Goal: Task Accomplishment & Management: Complete application form

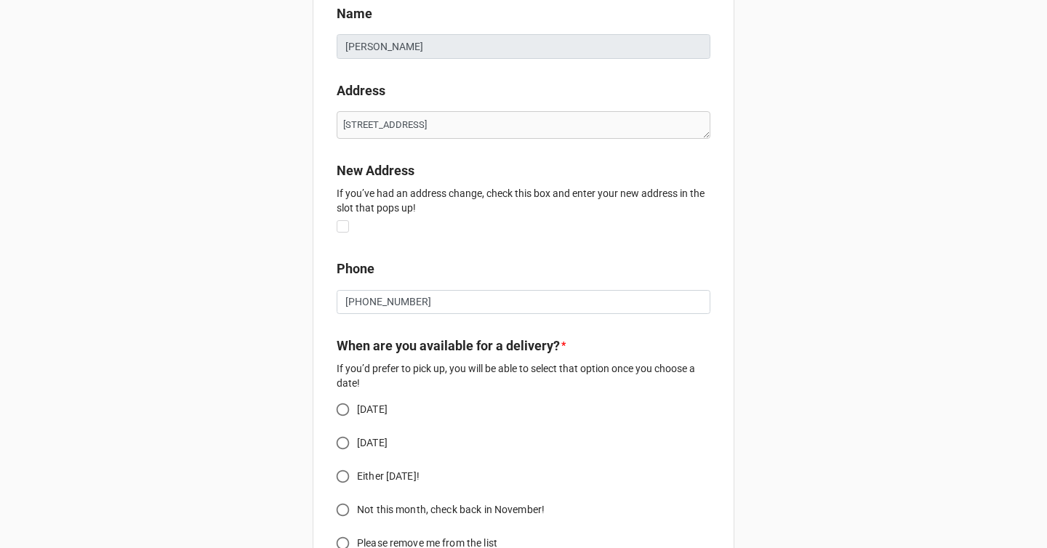
scroll to position [140, 0]
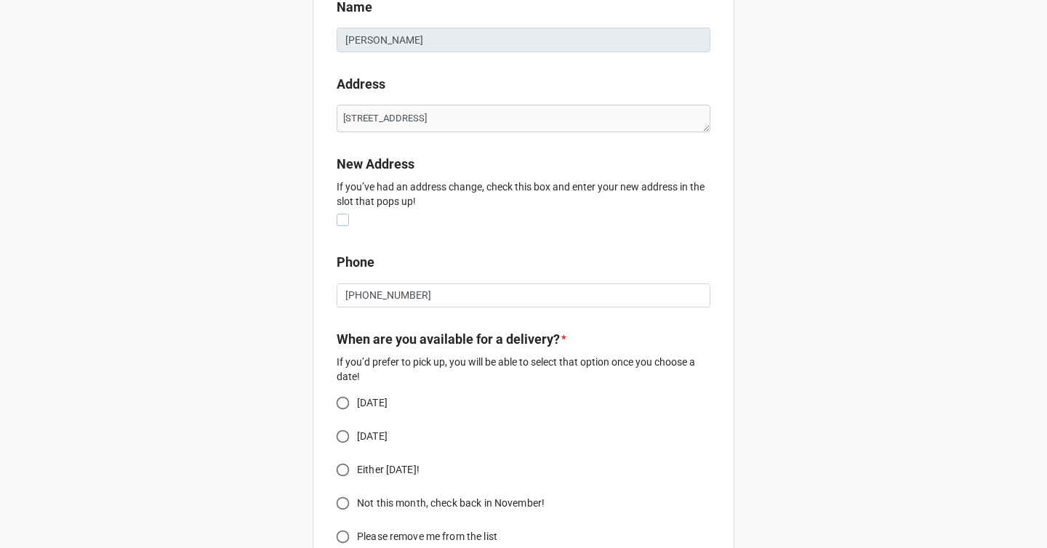
click at [339, 214] on label at bounding box center [343, 214] width 12 height 0
type textarea "x"
checkbox input "true"
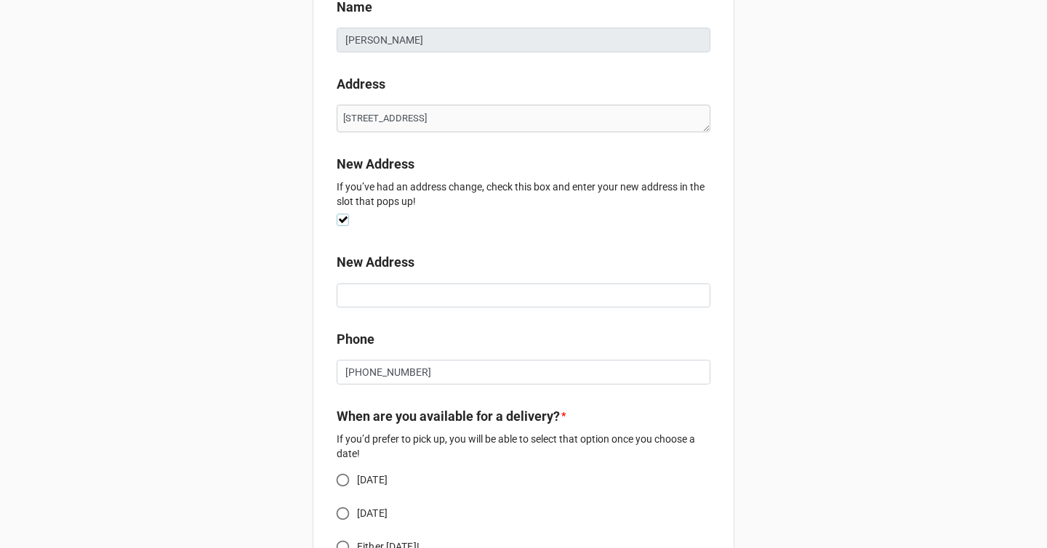
click at [342, 214] on label at bounding box center [343, 214] width 12 height 0
type textarea "x"
checkbox input "false"
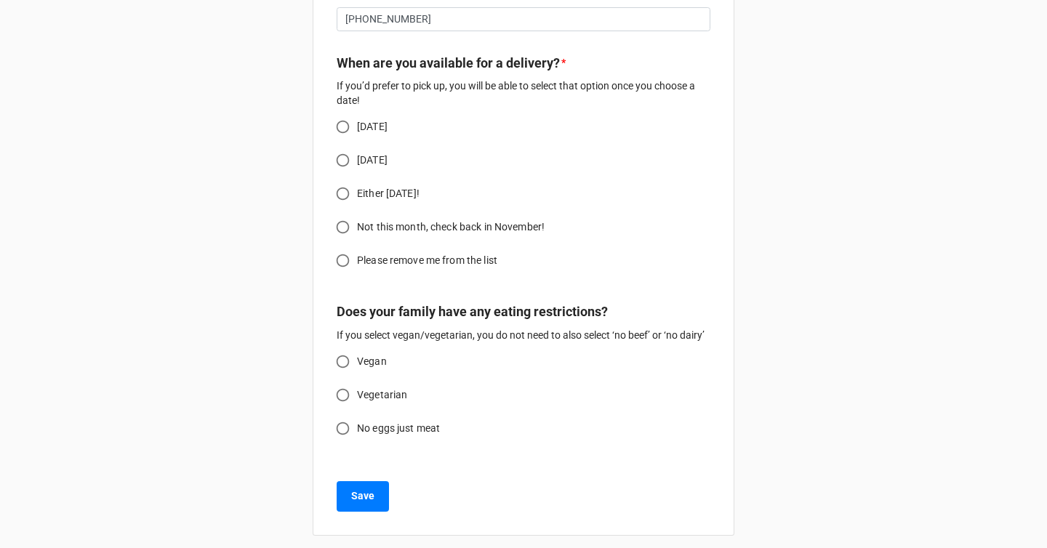
scroll to position [423, 0]
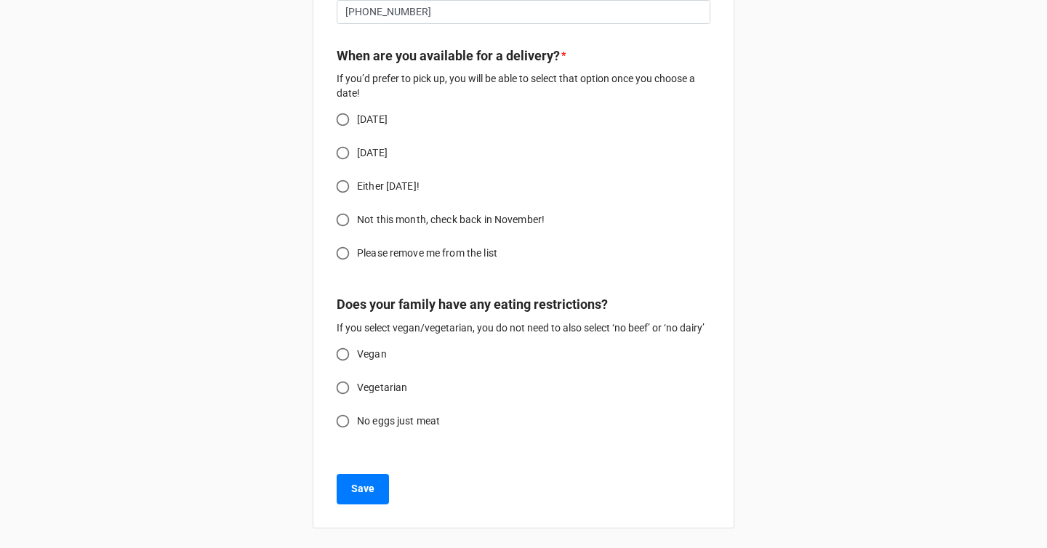
click at [341, 156] on input "[DATE]" at bounding box center [343, 153] width 28 height 28
radio input "true"
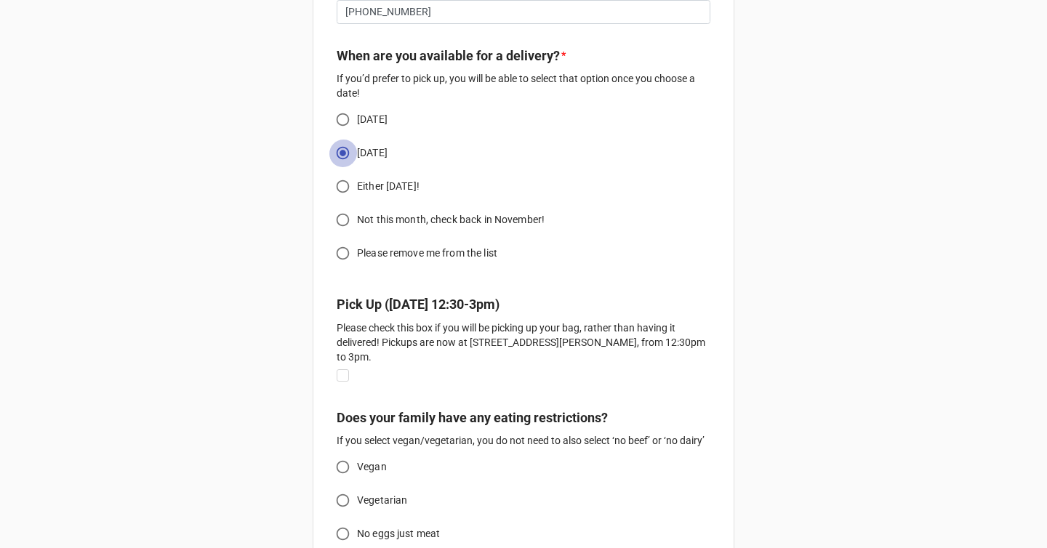
click at [341, 153] on input "[DATE]" at bounding box center [343, 153] width 28 height 28
type textarea "x"
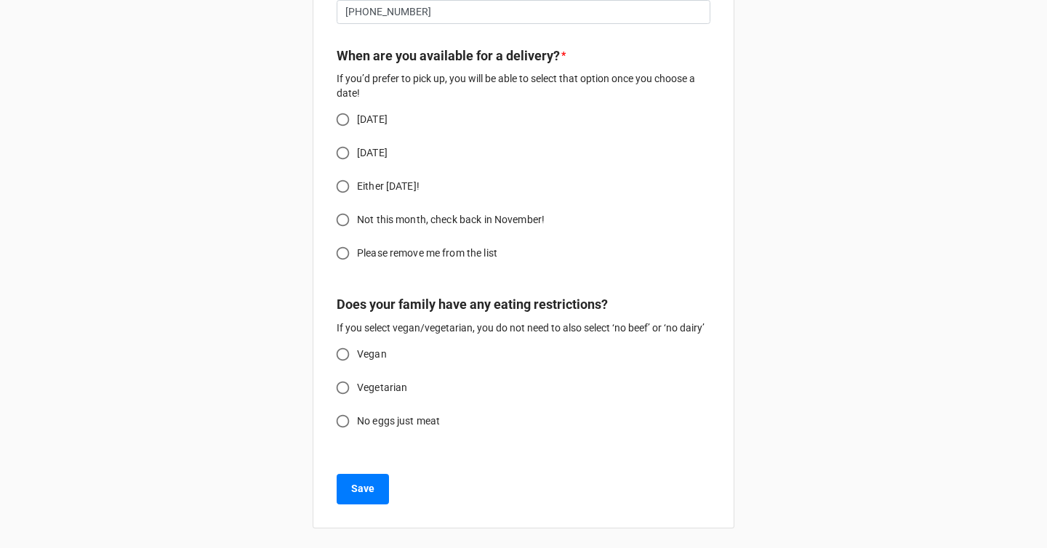
scroll to position [440, 0]
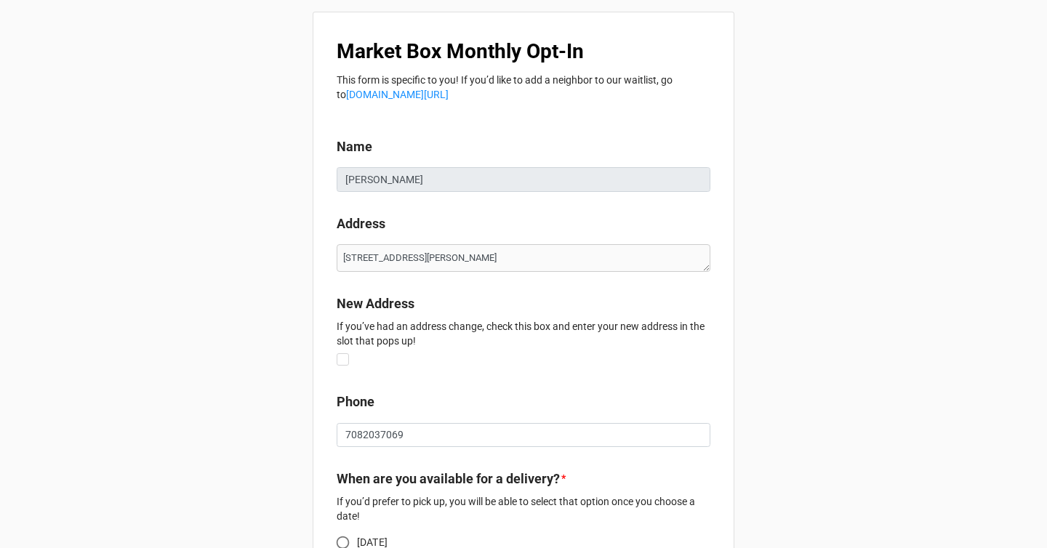
type textarea "x"
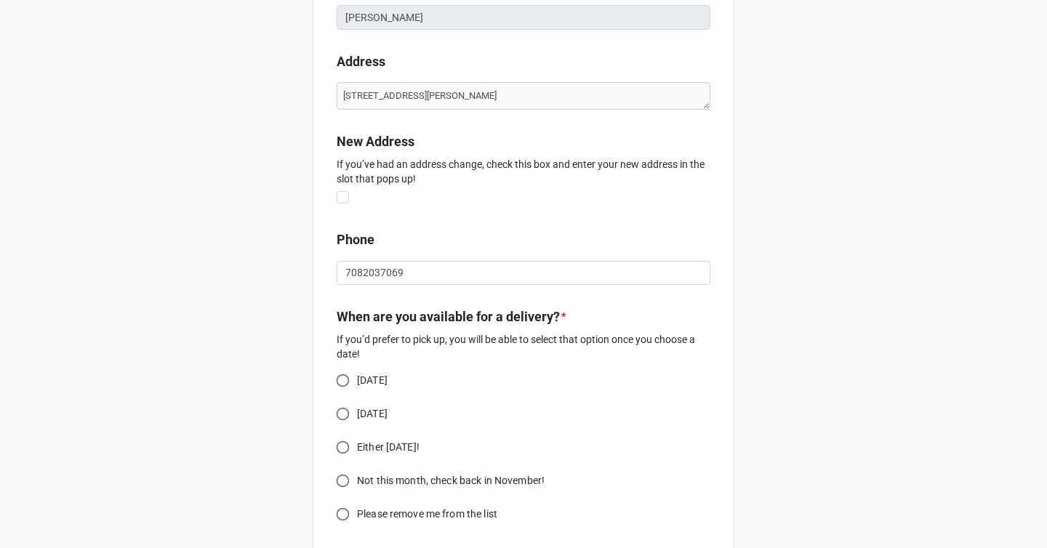
scroll to position [190, 0]
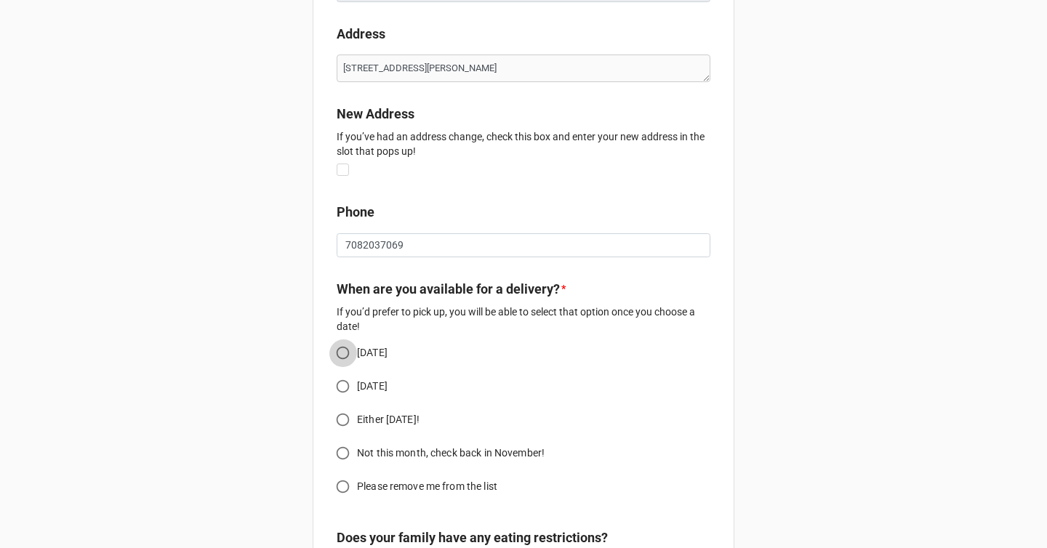
click at [338, 353] on input "[DATE]" at bounding box center [343, 353] width 28 height 28
radio input "true"
type textarea "x"
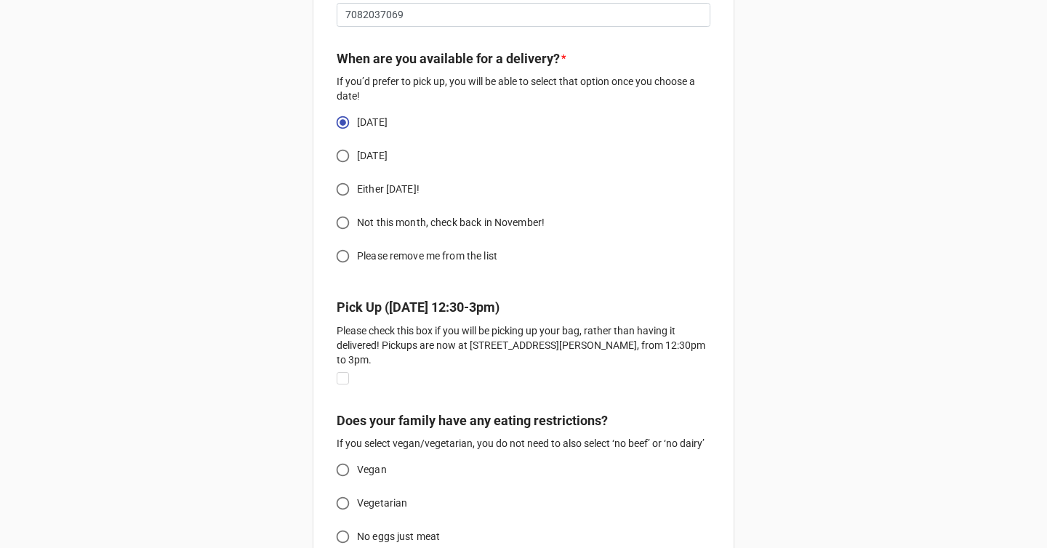
scroll to position [539, 0]
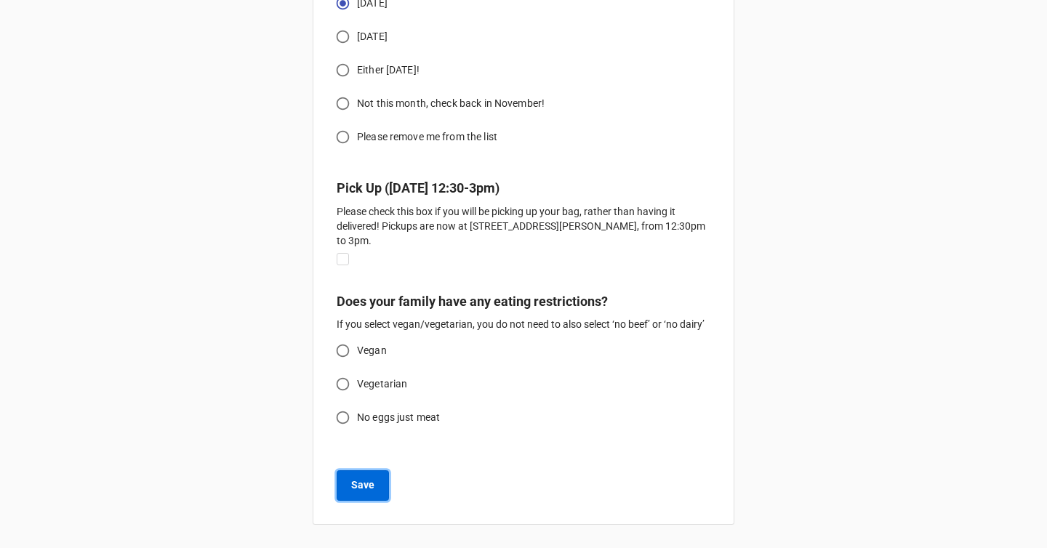
click at [368, 481] on b "Save" at bounding box center [362, 485] width 23 height 15
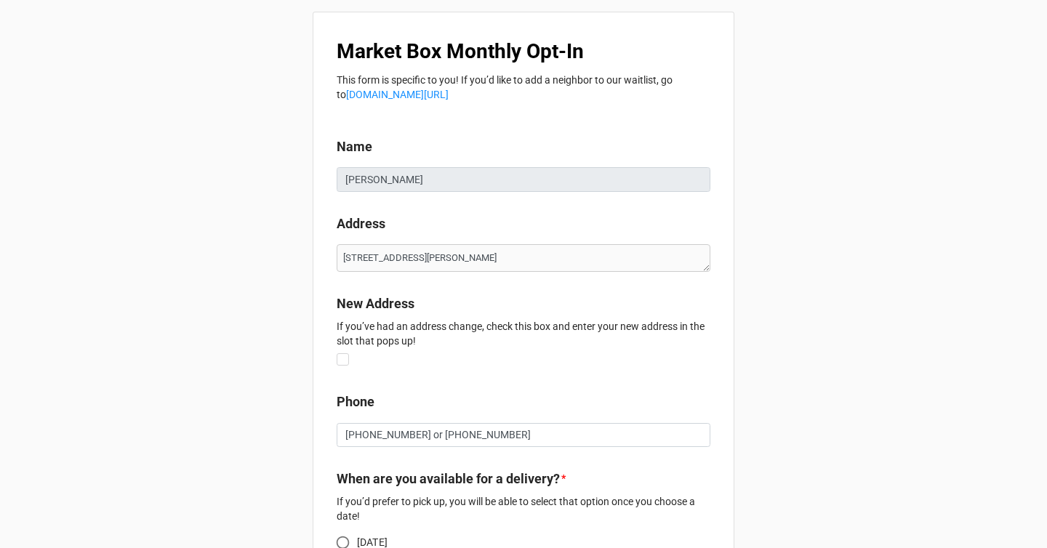
type textarea "x"
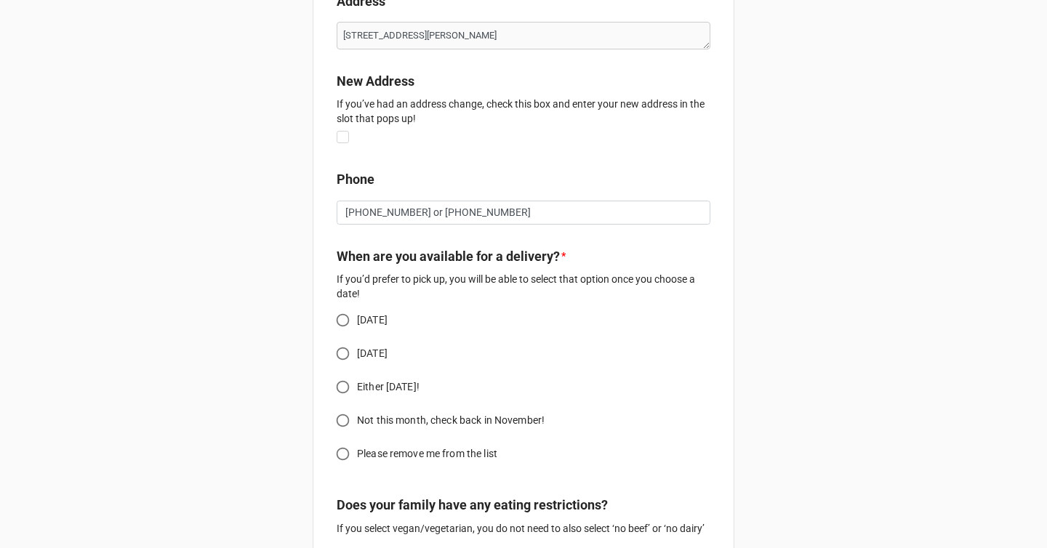
scroll to position [307, 0]
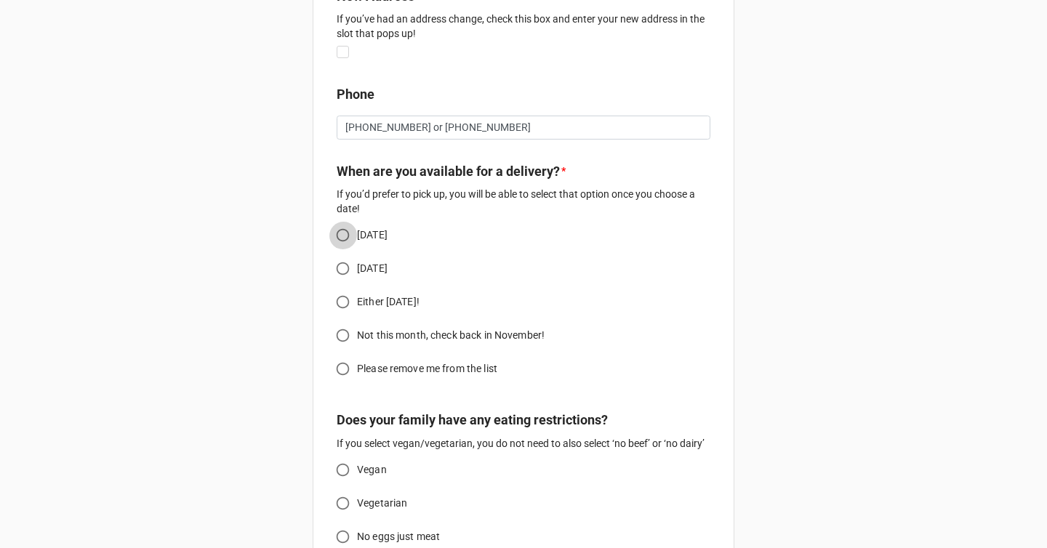
click at [340, 233] on input "[DATE]" at bounding box center [343, 235] width 28 height 28
radio input "true"
type textarea "x"
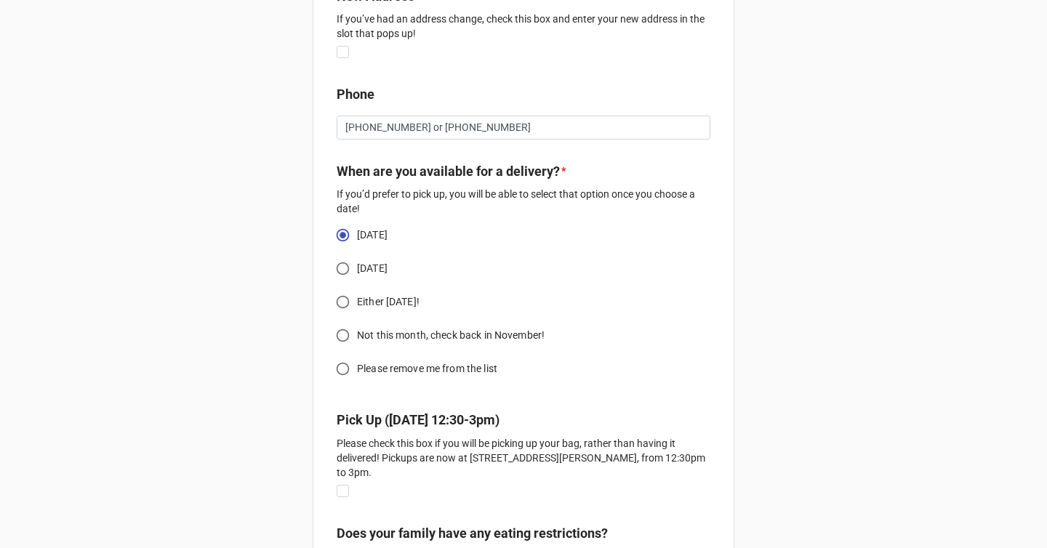
scroll to position [539, 0]
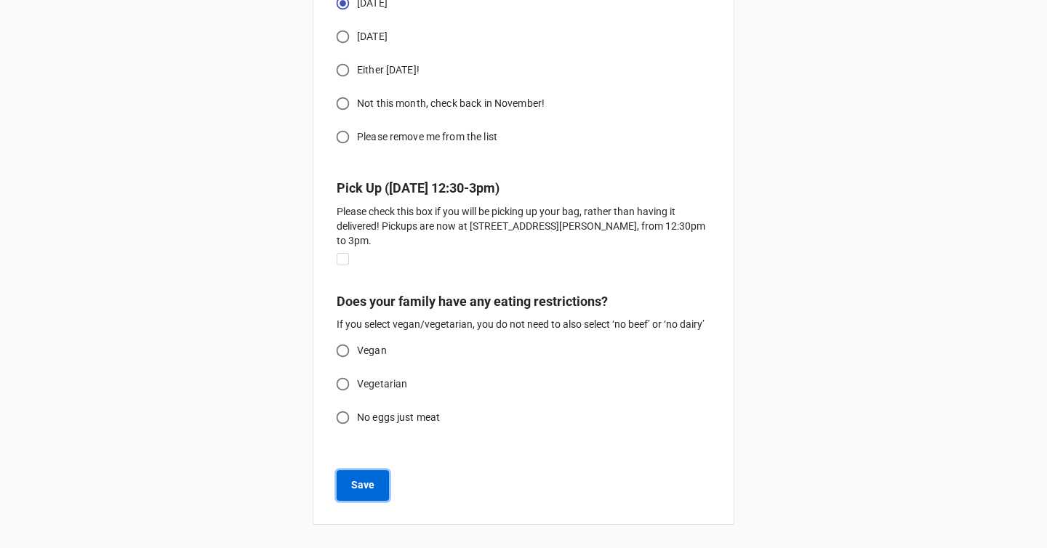
click at [362, 486] on b "Save" at bounding box center [362, 485] width 23 height 15
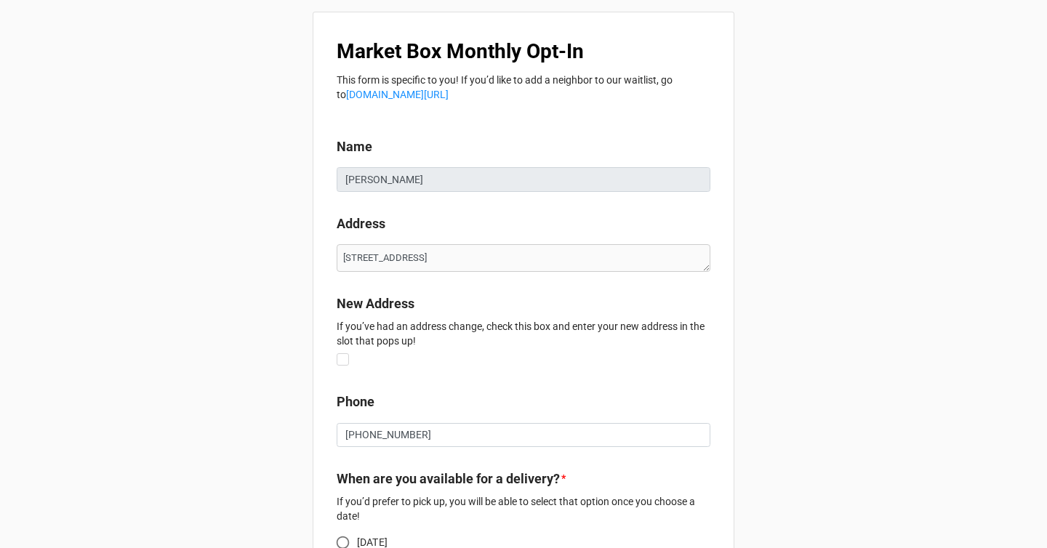
type textarea "x"
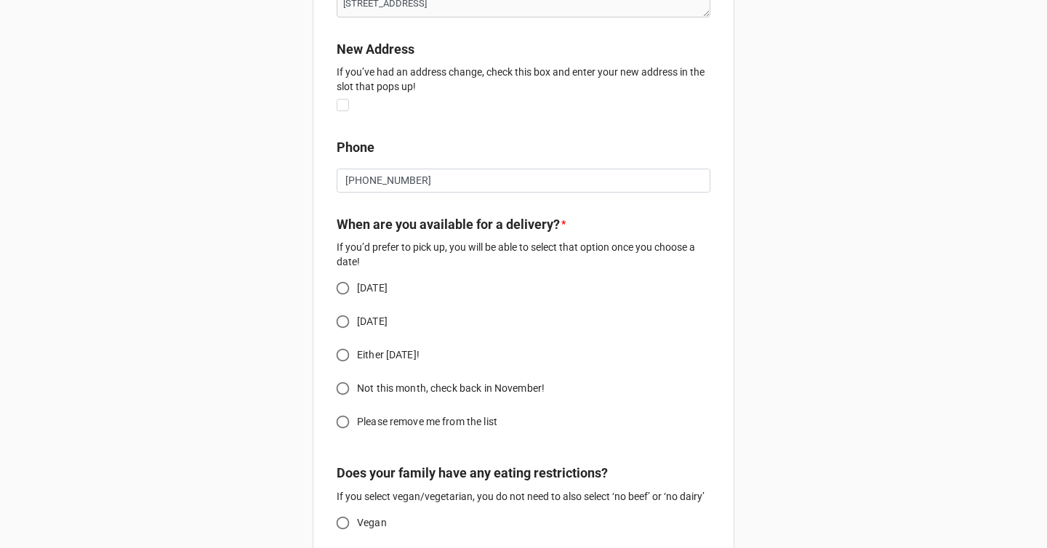
scroll to position [343, 0]
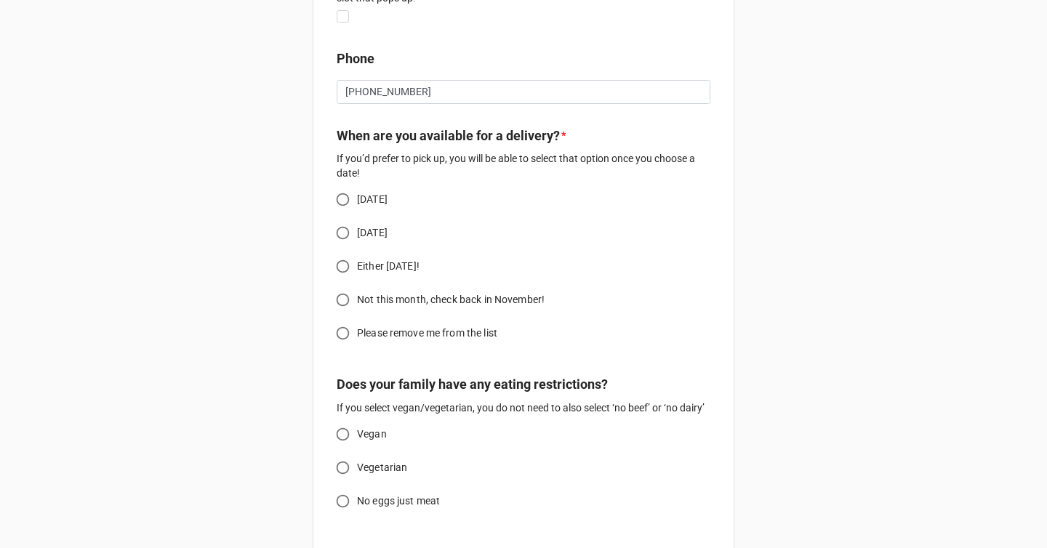
click at [338, 209] on input "[DATE]" at bounding box center [343, 199] width 28 height 28
radio input "true"
type textarea "x"
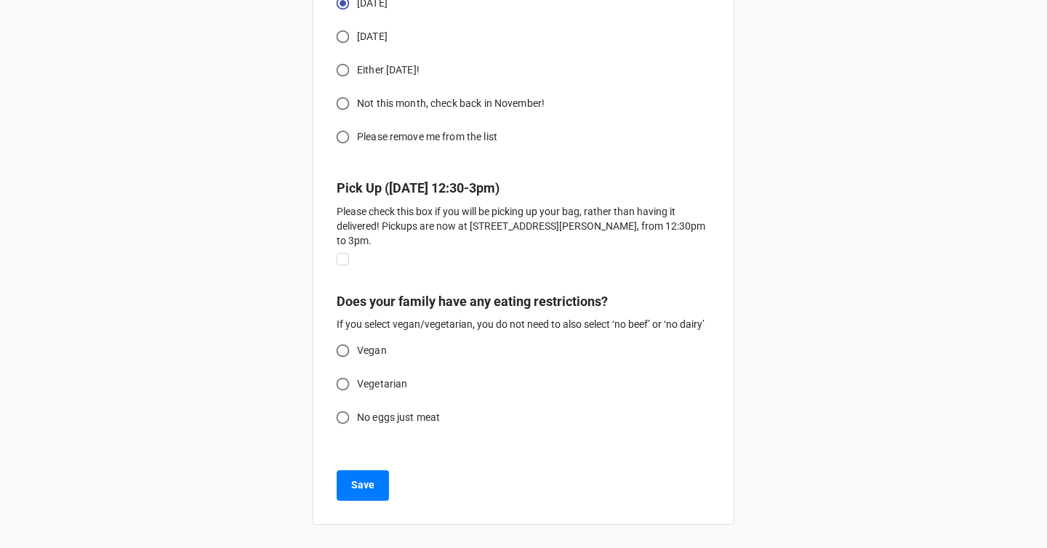
scroll to position [539, 0]
click at [364, 485] on b "Save" at bounding box center [362, 485] width 23 height 15
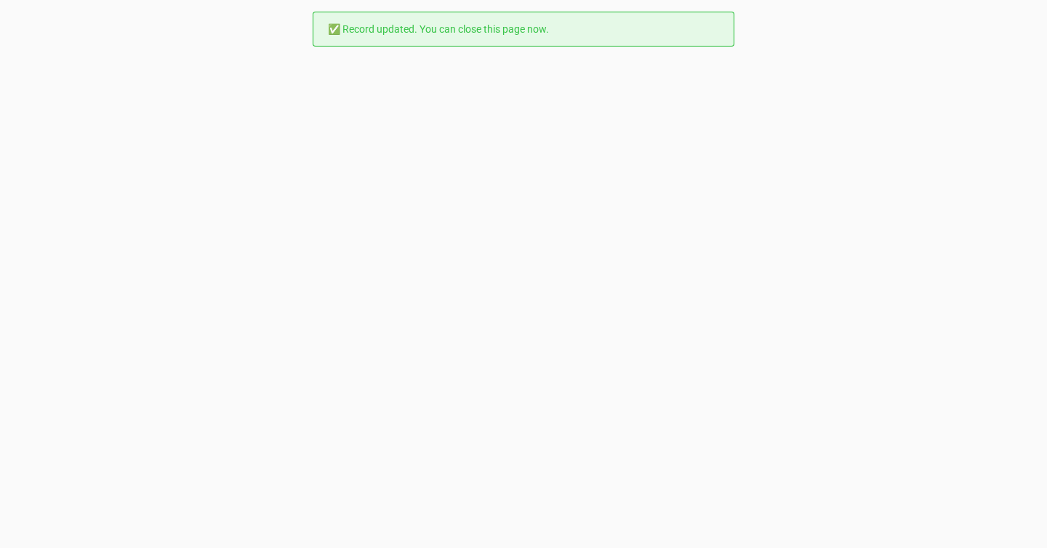
scroll to position [0, 0]
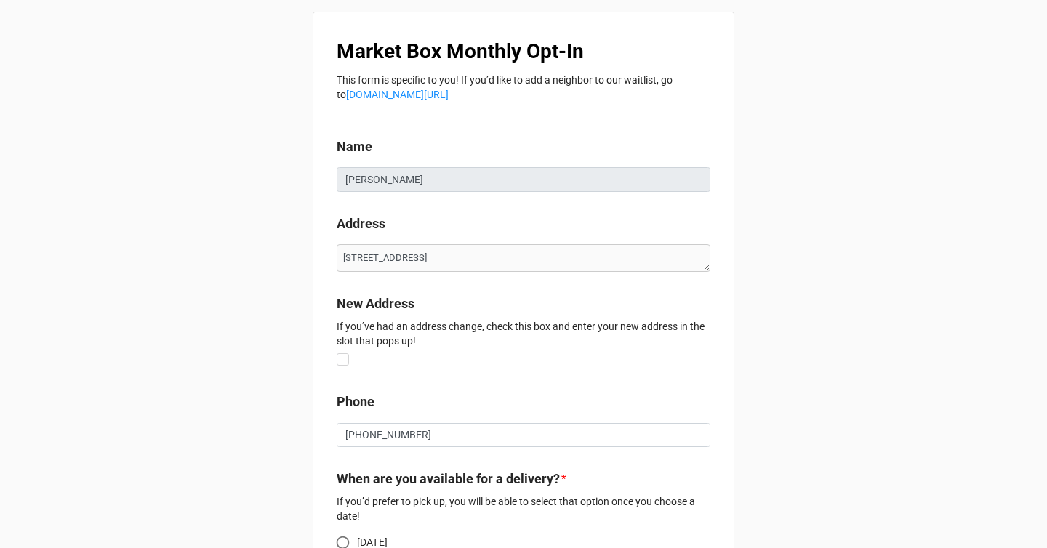
type textarea "x"
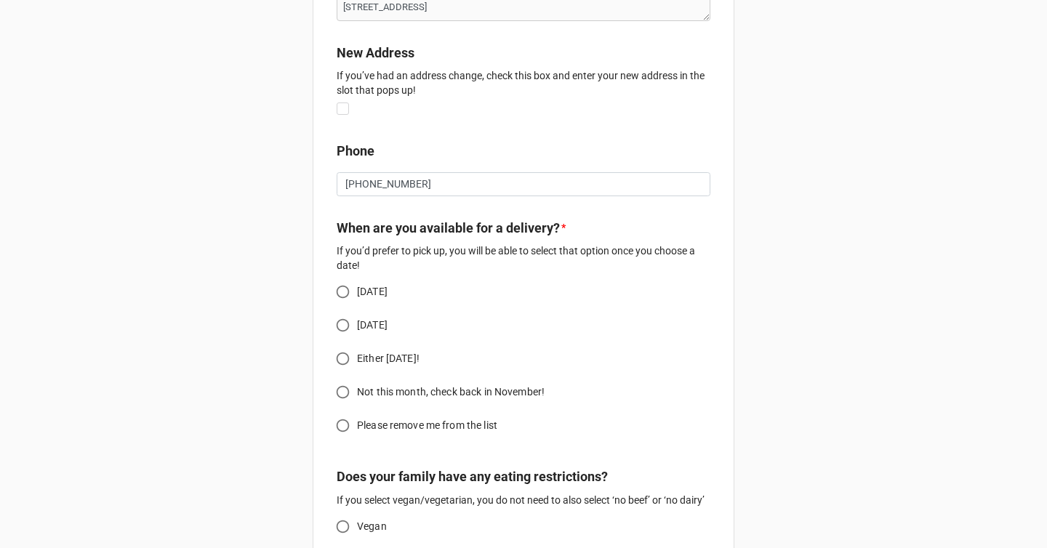
scroll to position [257, 0]
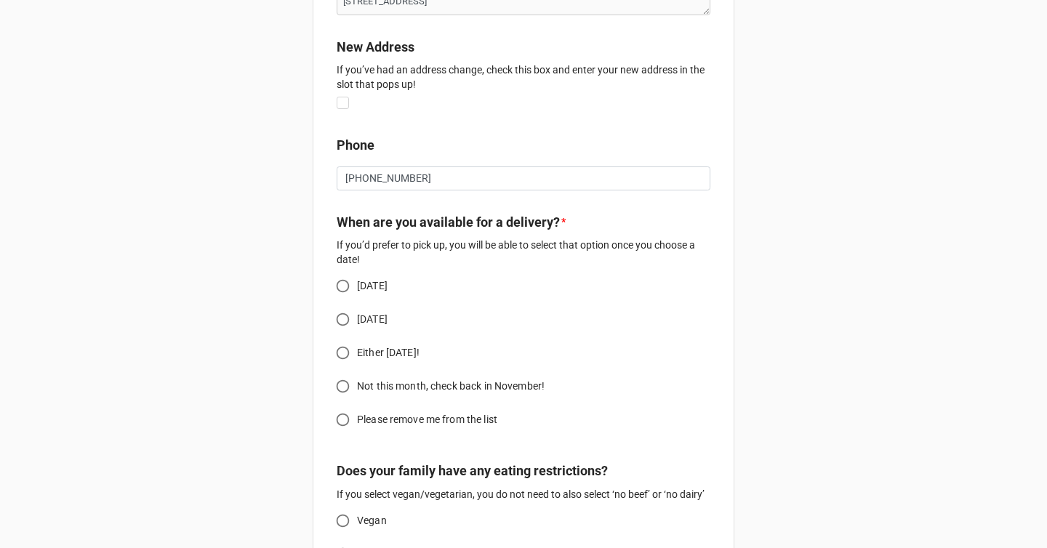
click at [342, 287] on input "[DATE]" at bounding box center [343, 286] width 28 height 28
radio input "true"
type textarea "x"
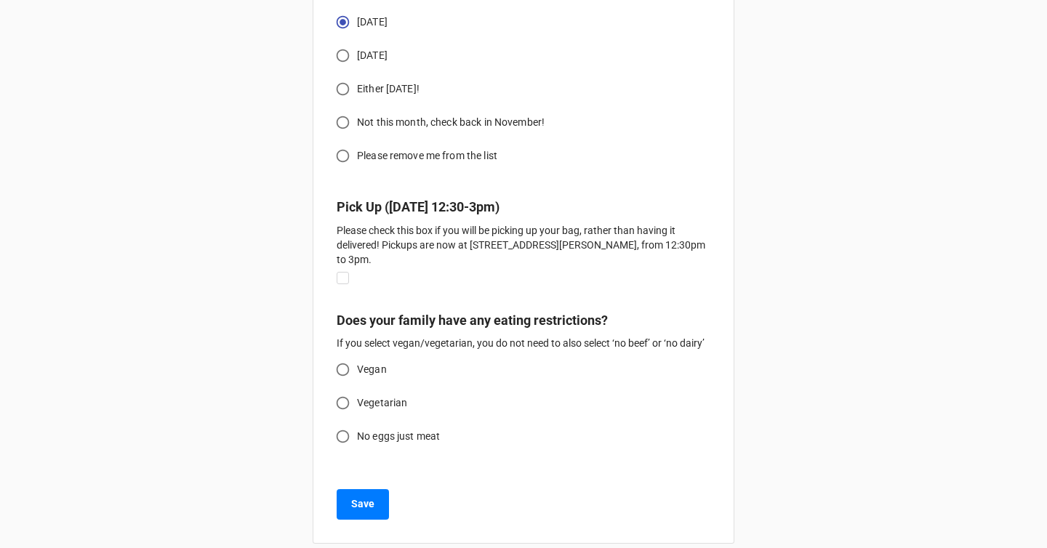
scroll to position [523, 0]
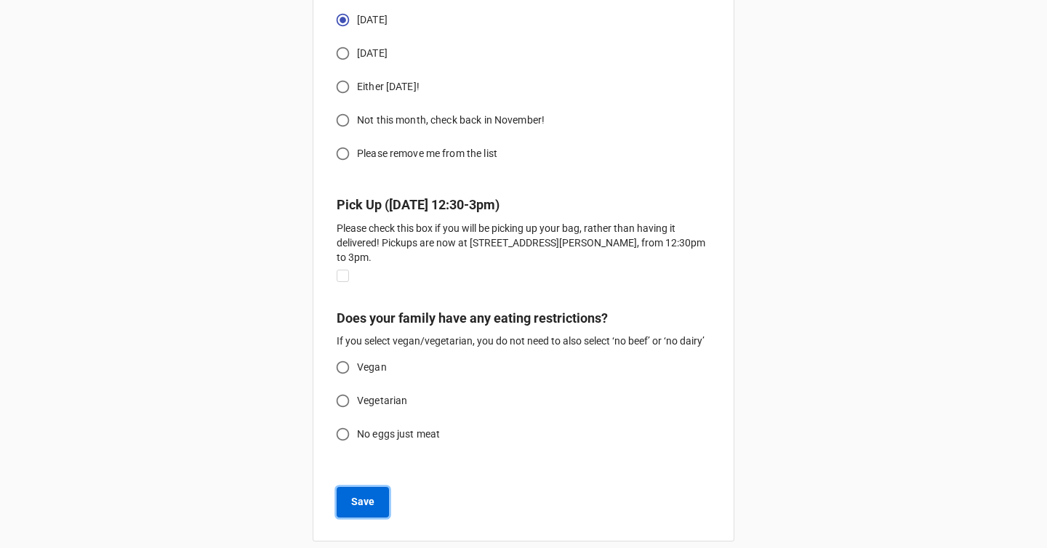
click at [352, 490] on button "Save" at bounding box center [363, 502] width 52 height 31
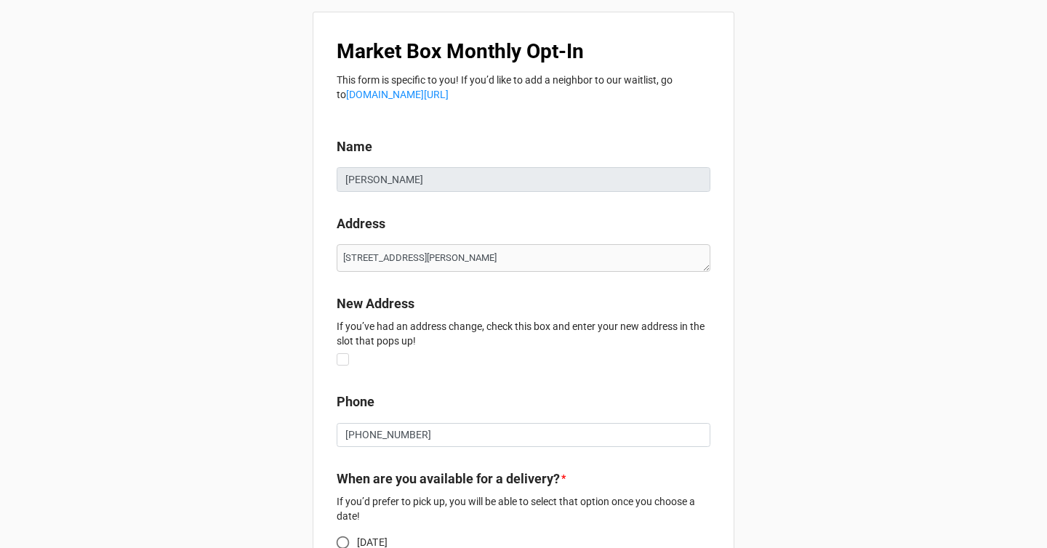
type textarea "x"
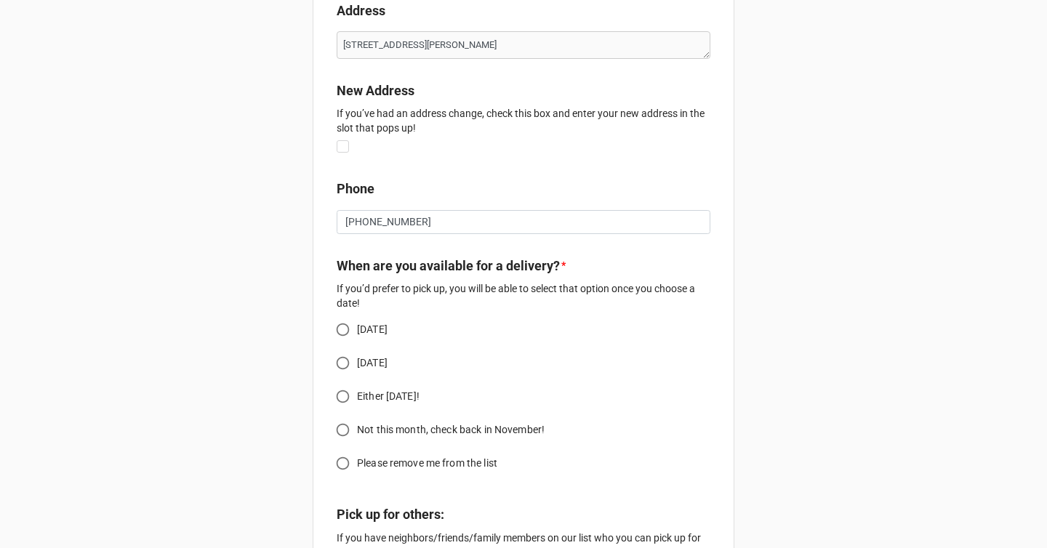
scroll to position [246, 0]
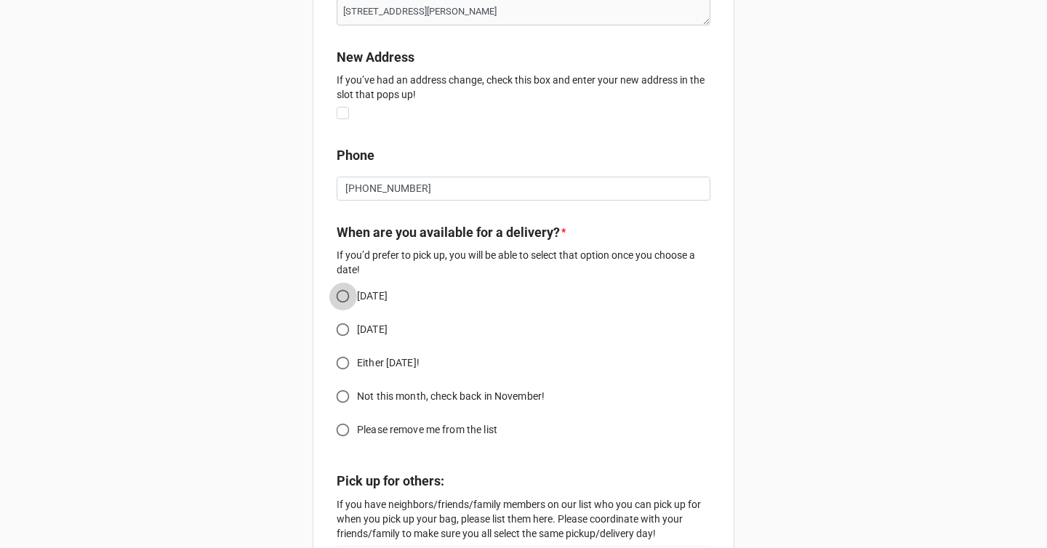
click at [336, 299] on input "[DATE]" at bounding box center [343, 296] width 28 height 28
radio input "true"
type textarea "x"
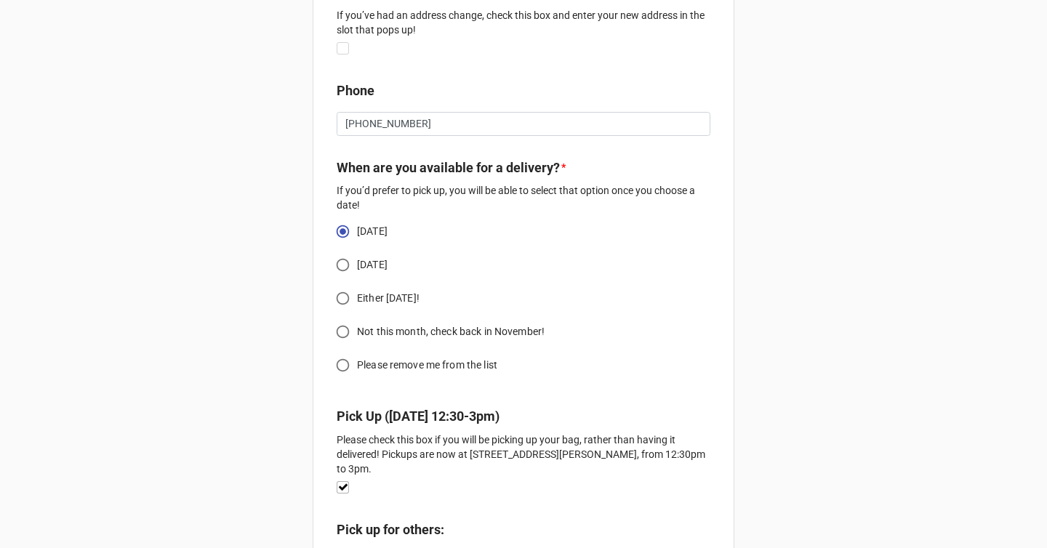
scroll to position [315, 0]
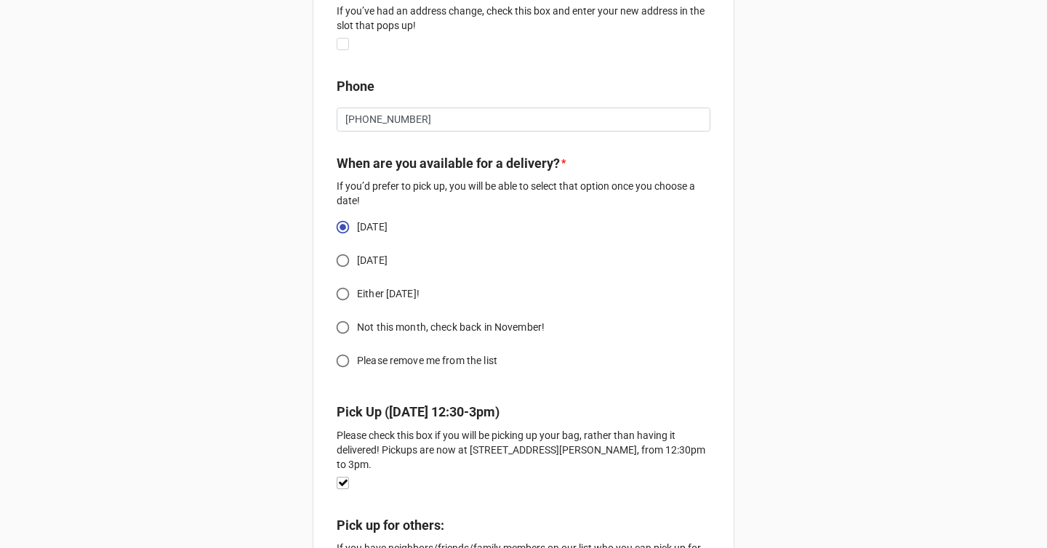
click at [341, 333] on input "Not this month, check back in November!" at bounding box center [343, 327] width 28 height 28
radio input "true"
type textarea "x"
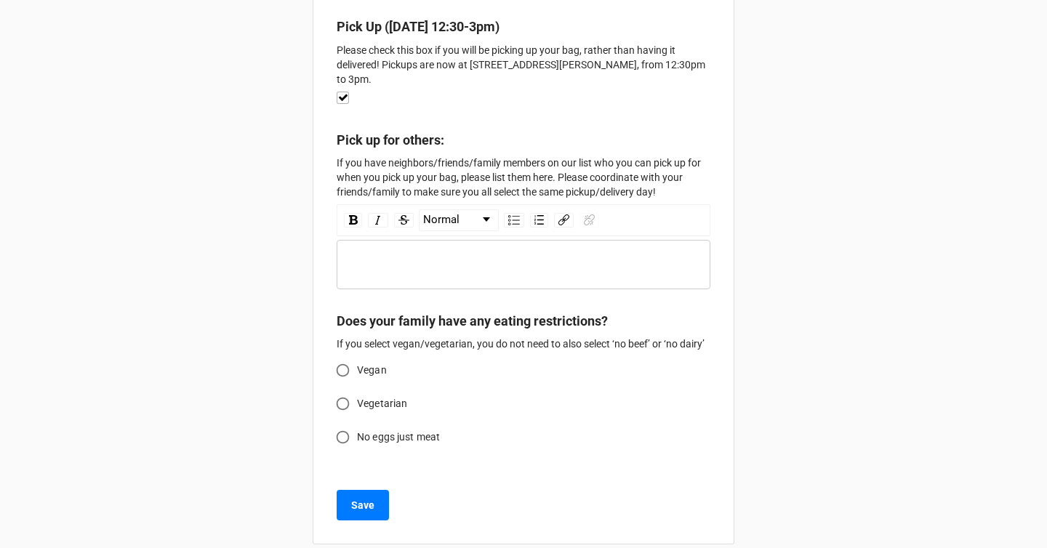
scroll to position [720, 0]
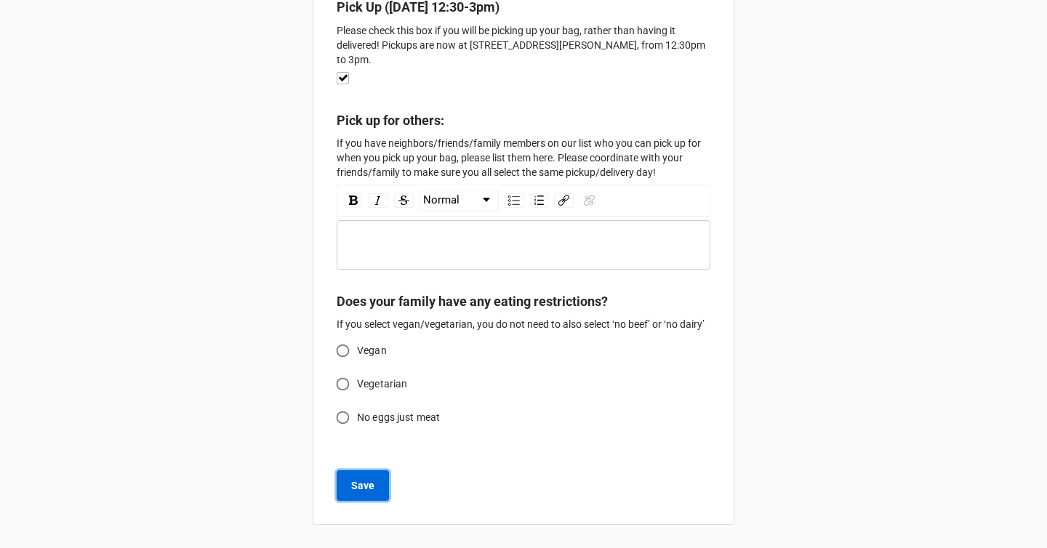
click at [364, 486] on b "Save" at bounding box center [362, 485] width 23 height 15
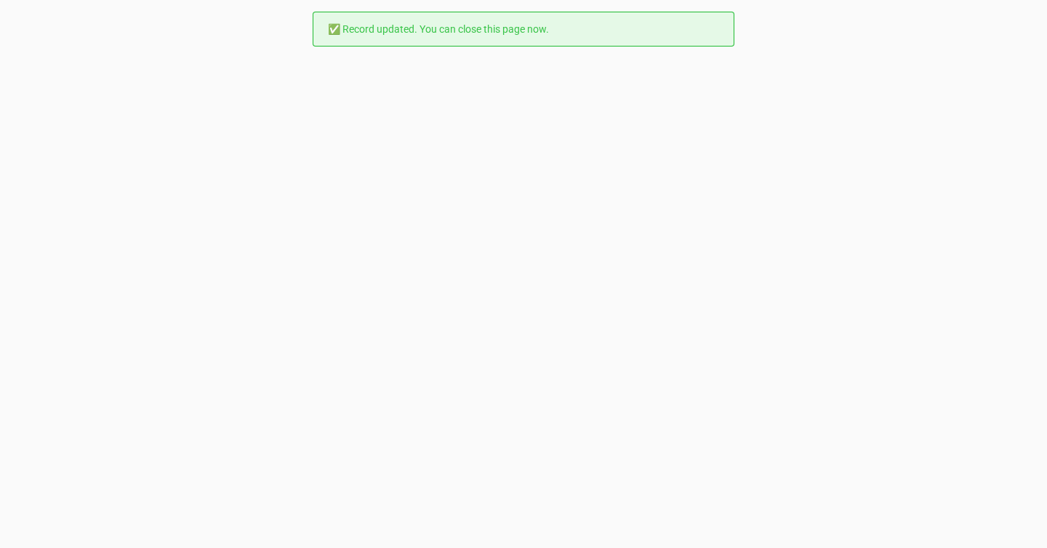
scroll to position [0, 0]
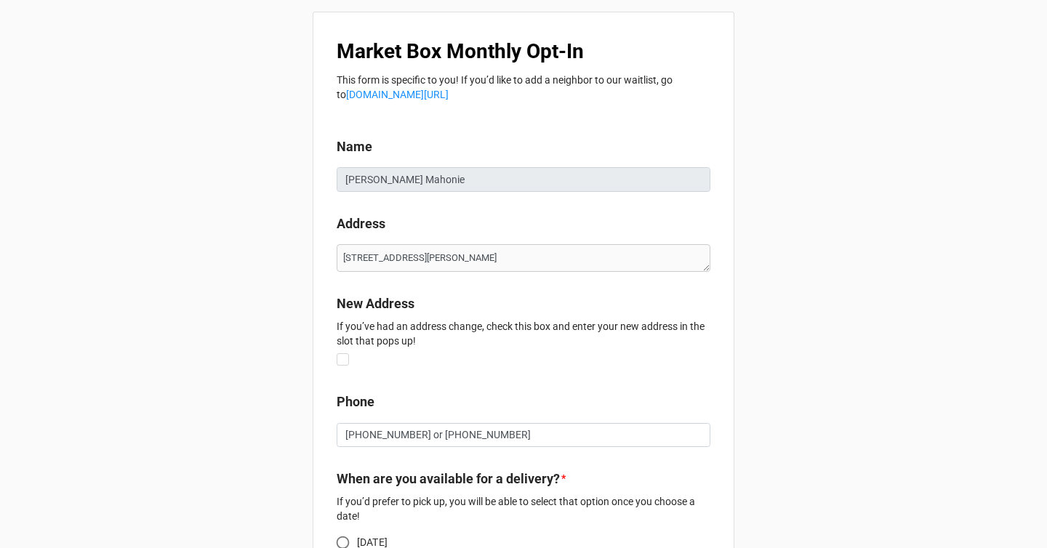
type textarea "x"
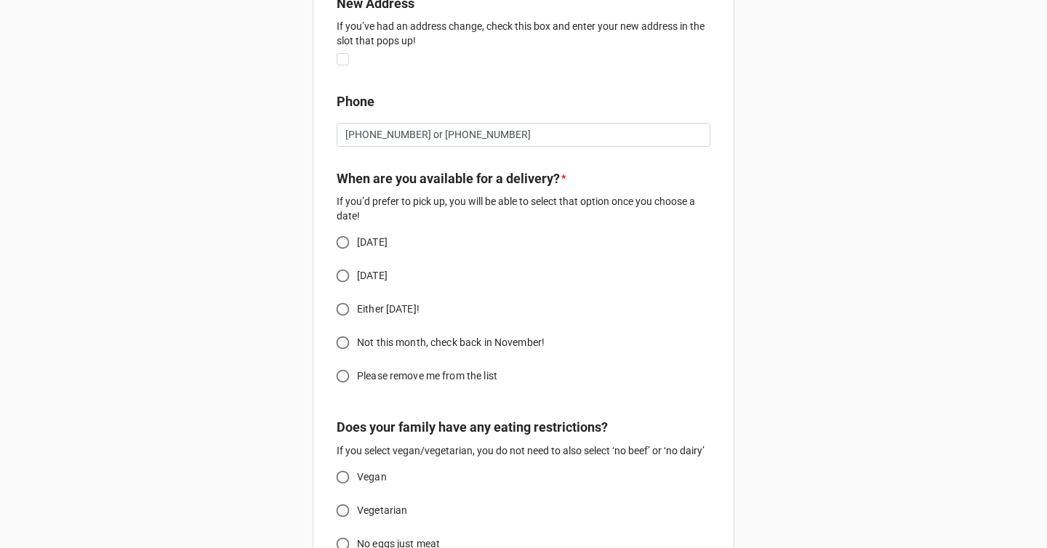
scroll to position [326, 0]
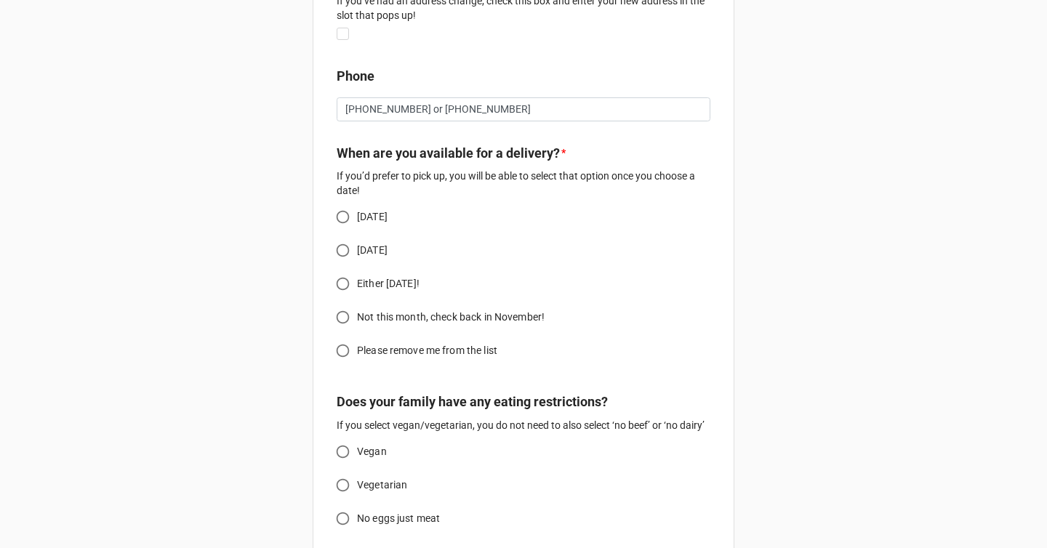
click at [339, 225] on input "[DATE]" at bounding box center [343, 217] width 28 height 28
radio input "true"
type textarea "x"
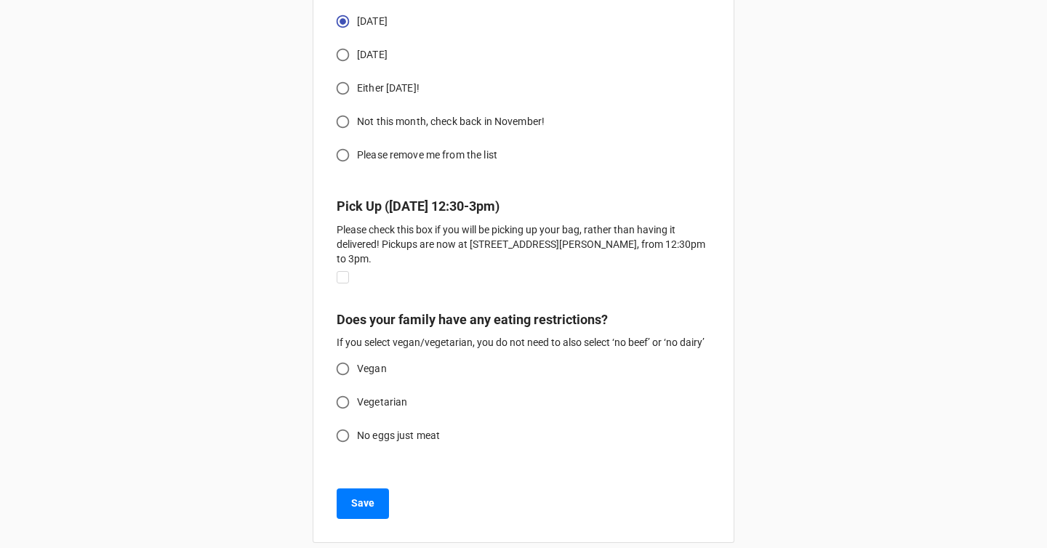
scroll to position [533, 0]
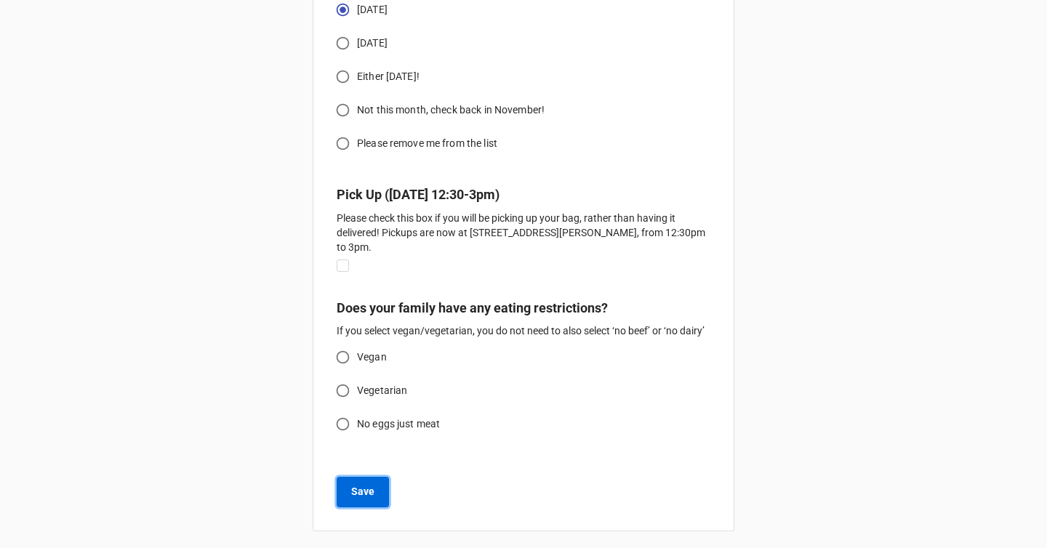
click at [363, 499] on b "Save" at bounding box center [362, 491] width 23 height 15
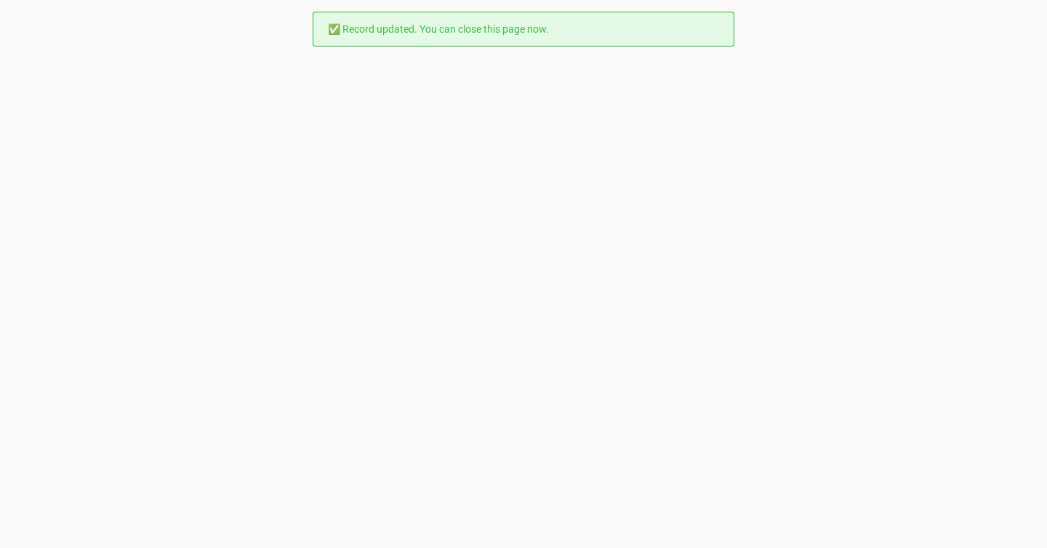
scroll to position [0, 0]
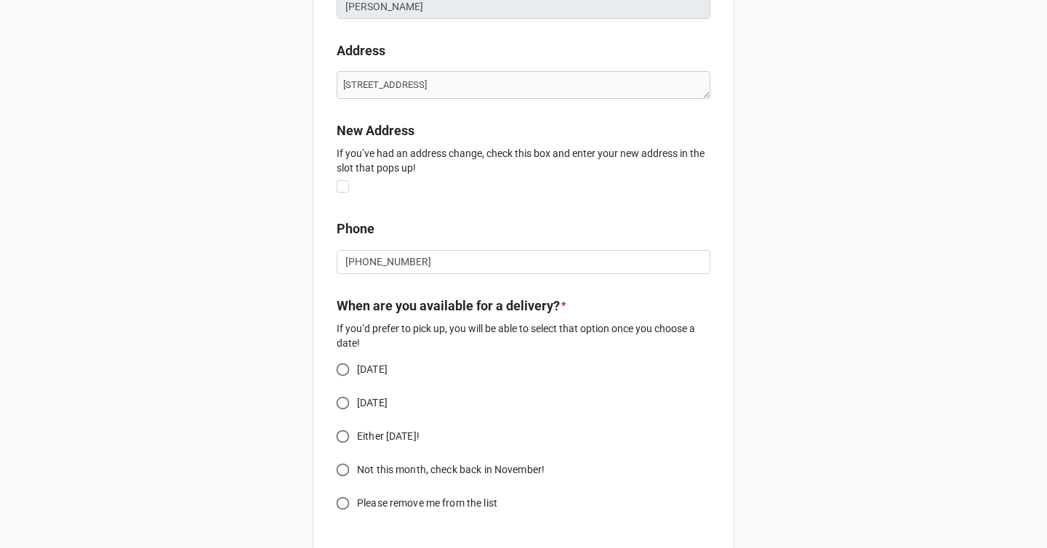
type textarea "x"
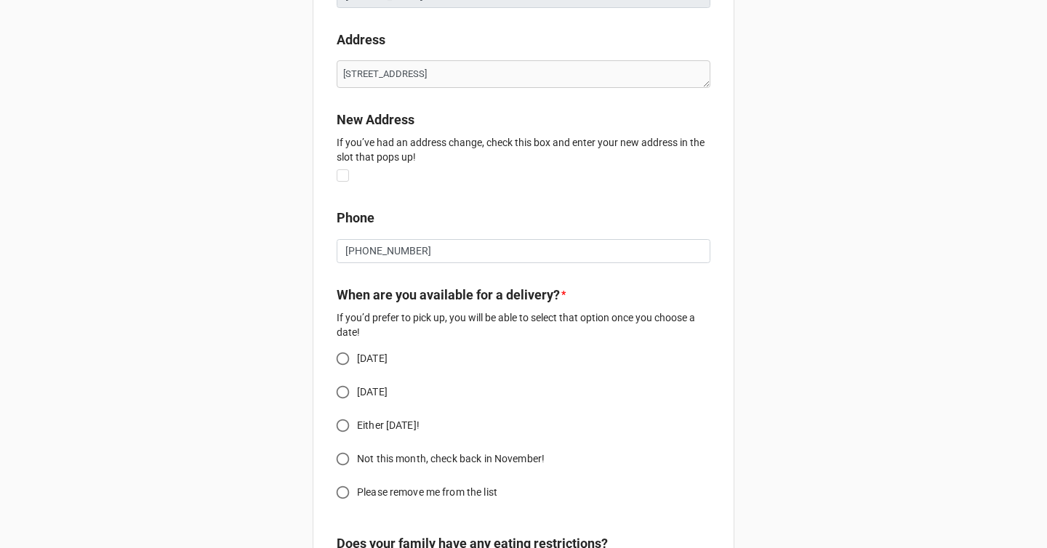
click at [342, 359] on input "[DATE]" at bounding box center [343, 359] width 28 height 28
radio input "true"
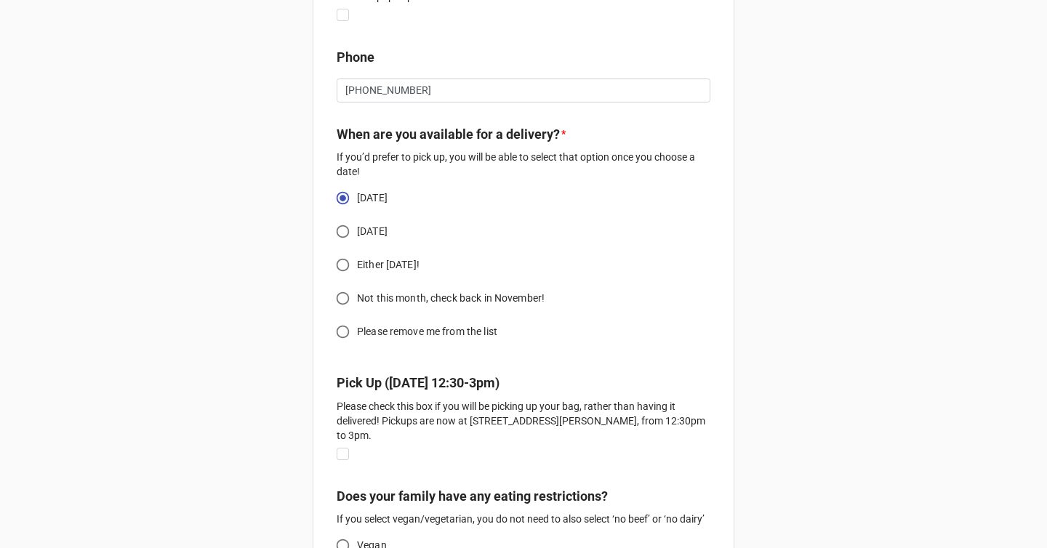
scroll to position [363, 0]
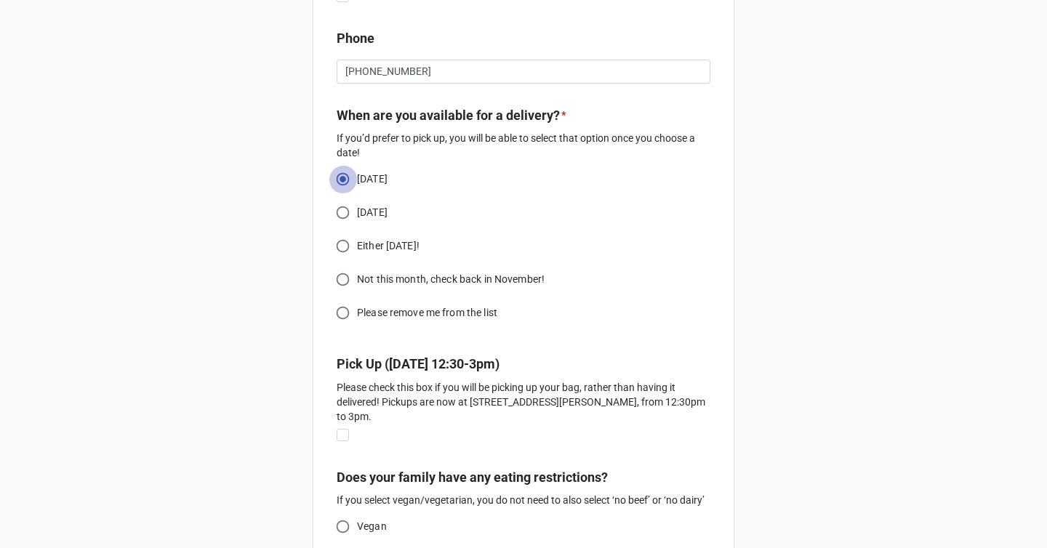
click at [340, 183] on input "[DATE]" at bounding box center [343, 179] width 28 height 28
type textarea "x"
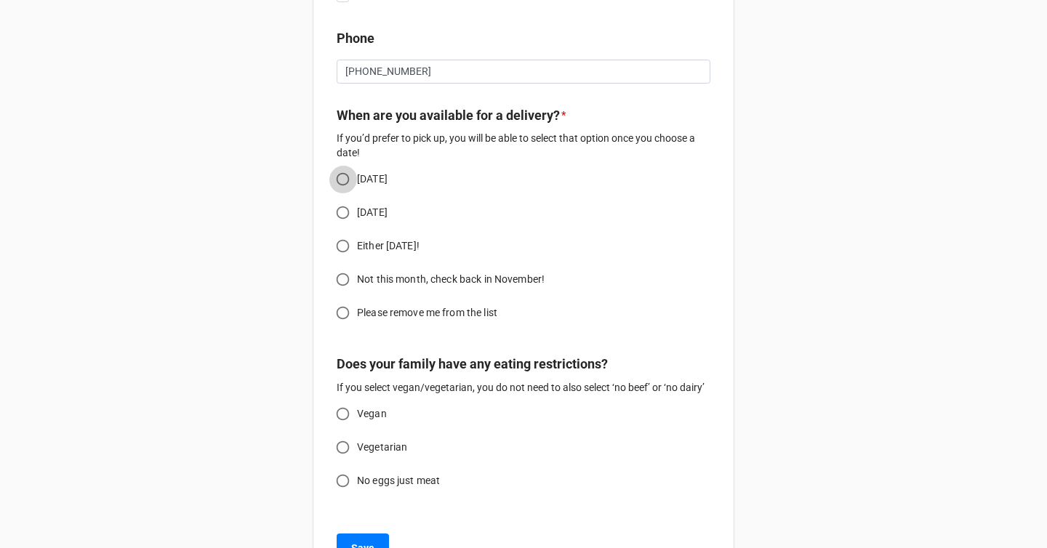
click at [340, 178] on input "[DATE]" at bounding box center [343, 179] width 28 height 28
radio input "true"
type textarea "x"
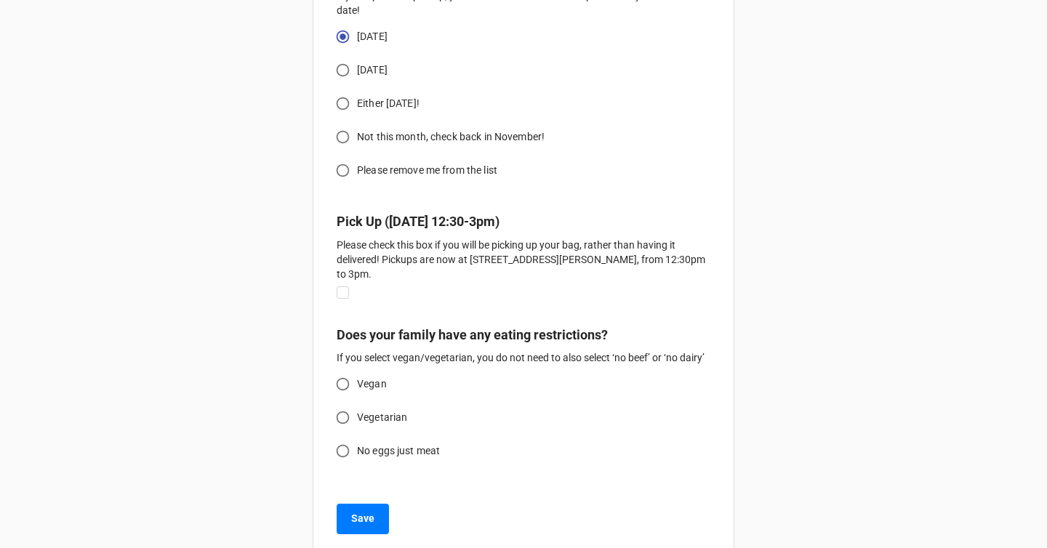
scroll to position [539, 0]
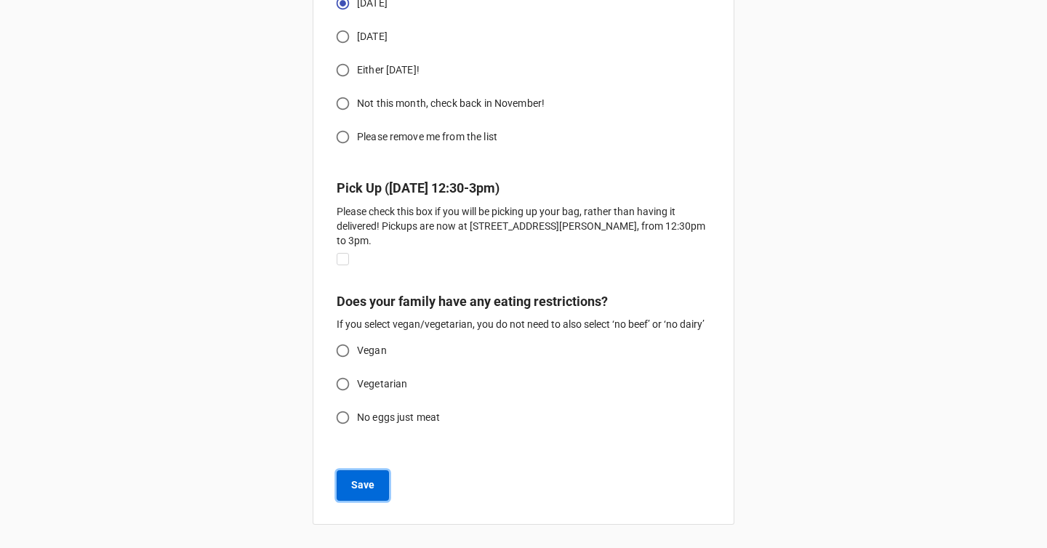
click at [357, 481] on b "Save" at bounding box center [362, 485] width 23 height 15
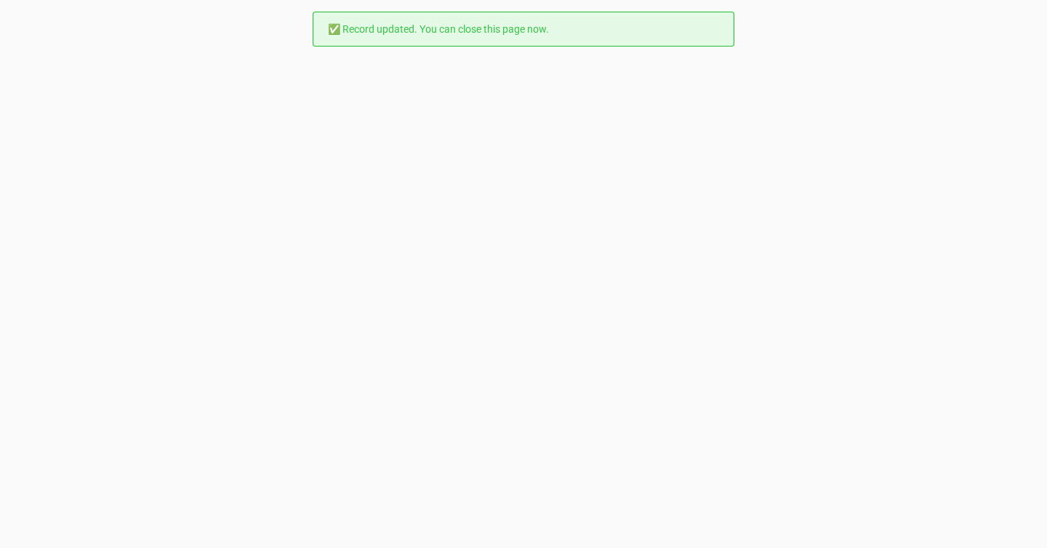
scroll to position [0, 0]
